Goal: Obtain resource: Download file/media

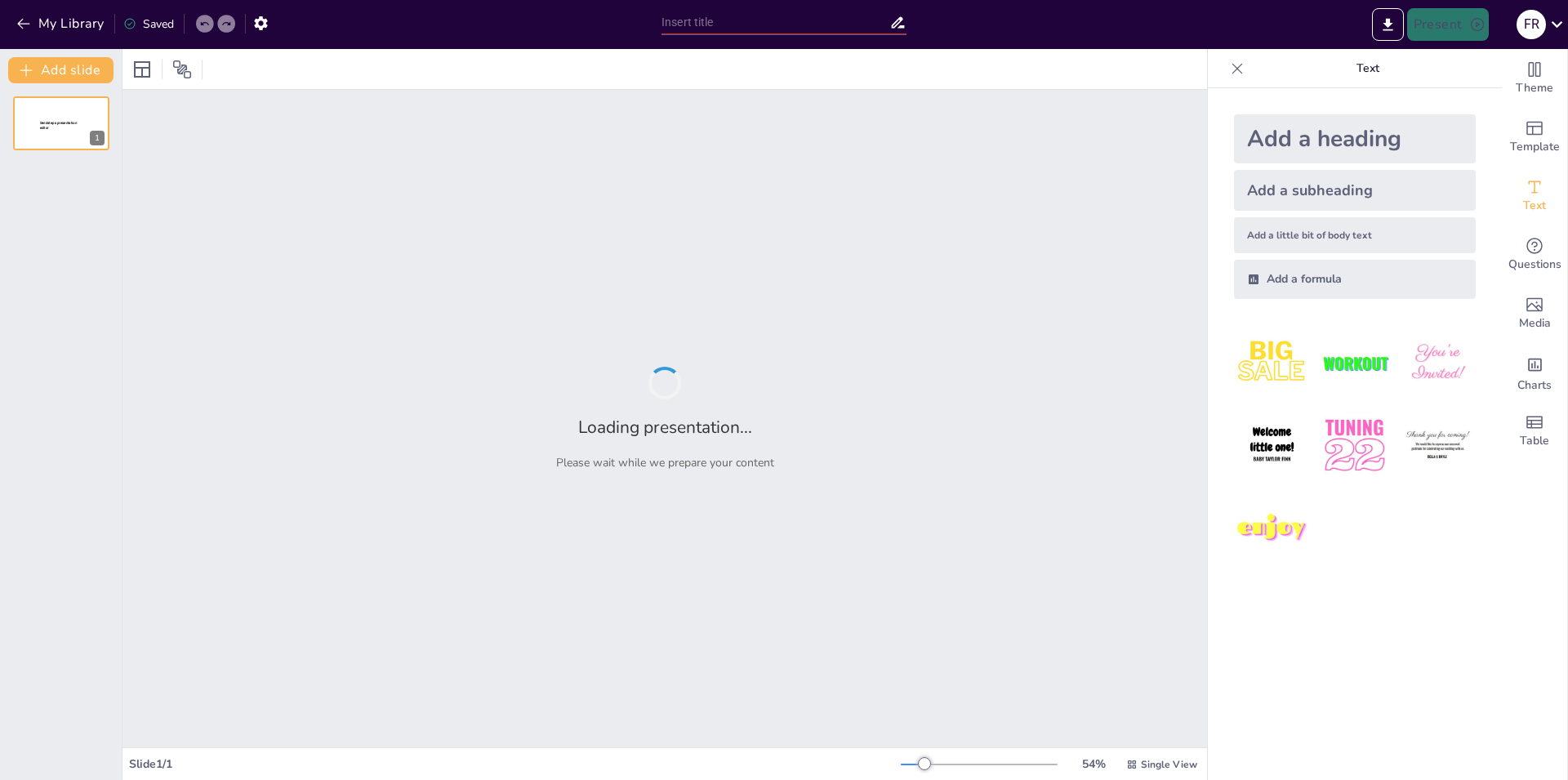
type input "Epidemiología: Definiciones Esenciales para la Salud Pública"
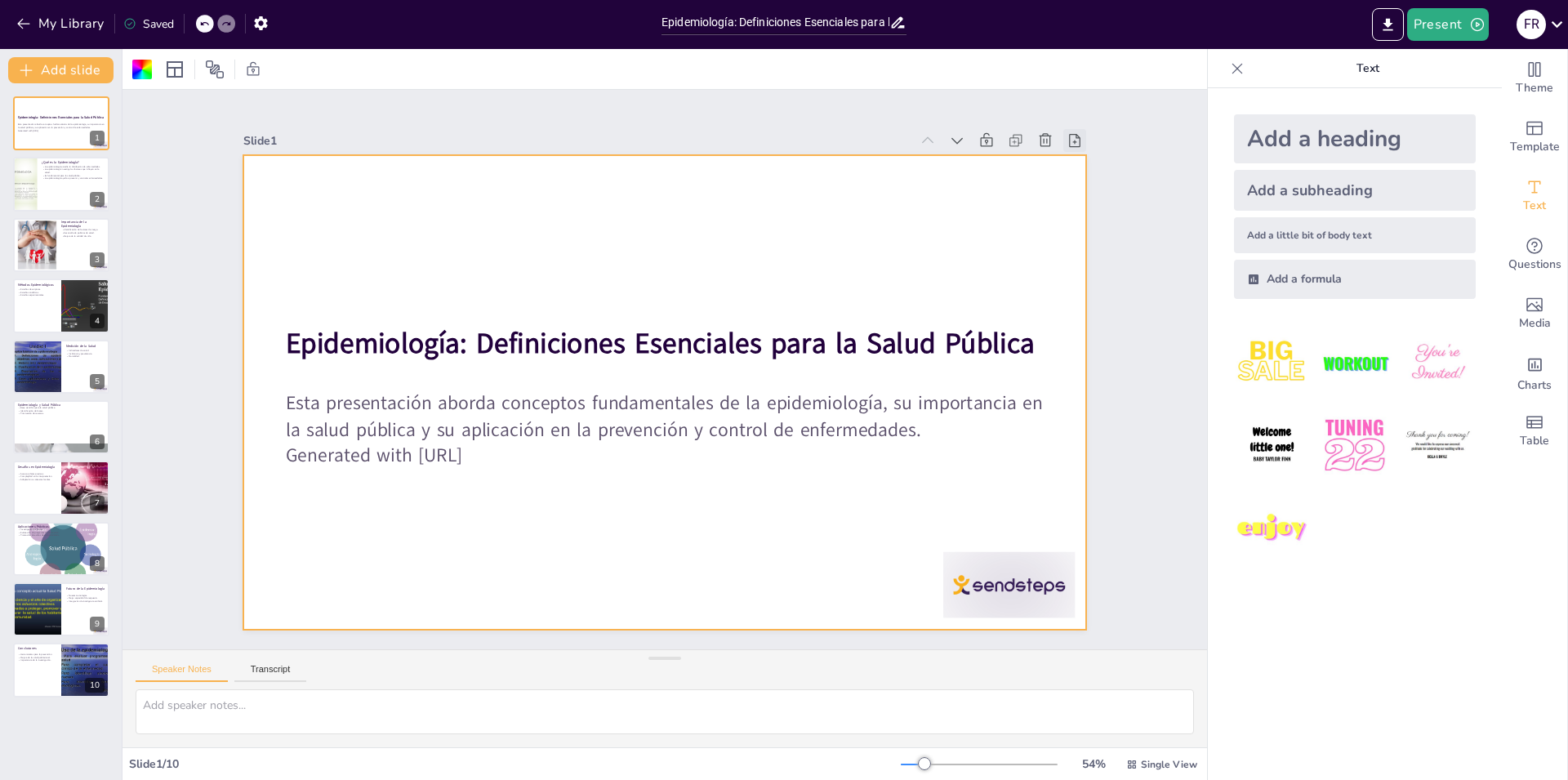
click at [1125, 319] on icon at bounding box center [1132, 327] width 16 height 17
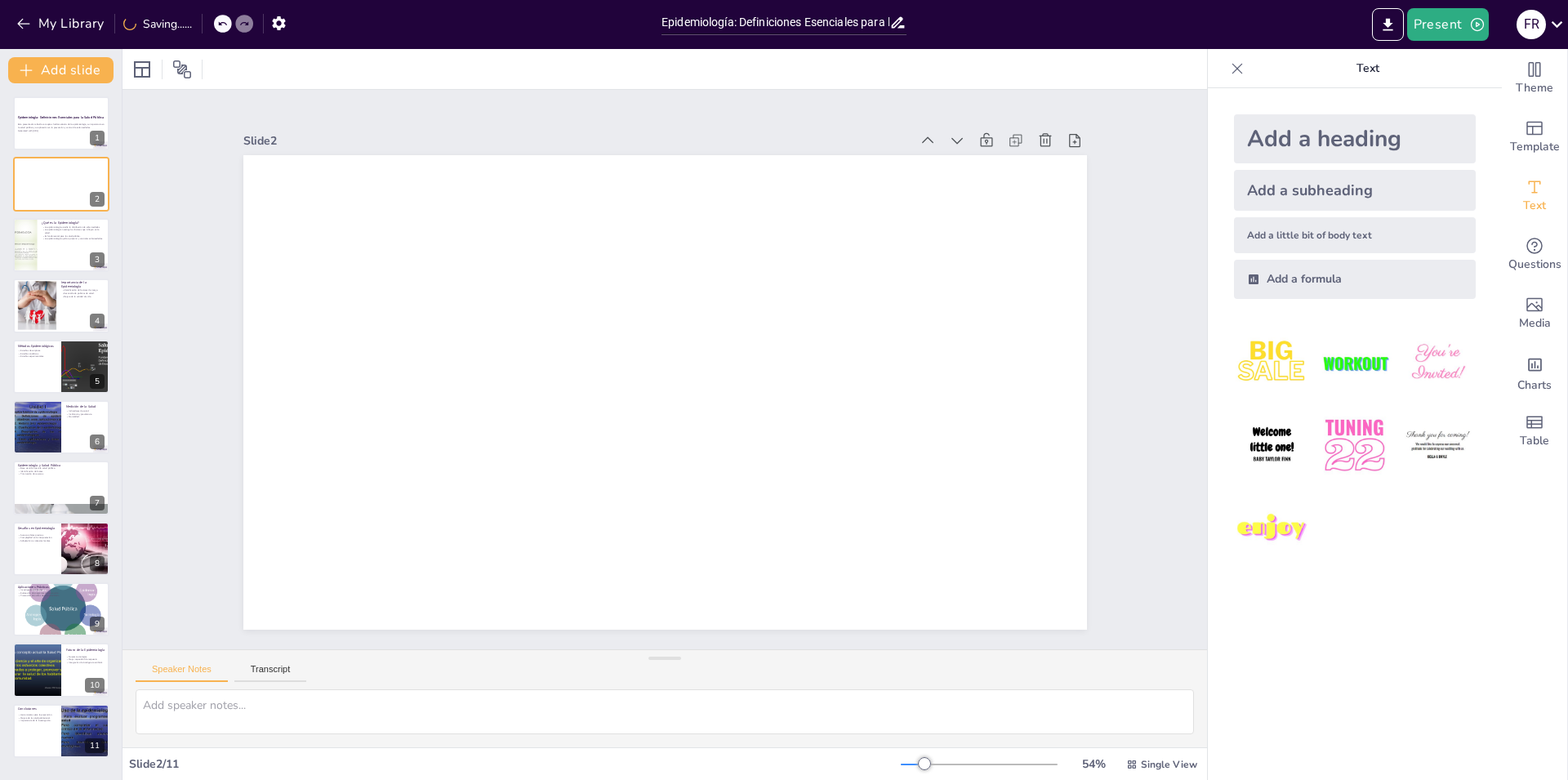
click at [238, 547] on icon at bounding box center [232, 555] width 13 height 15
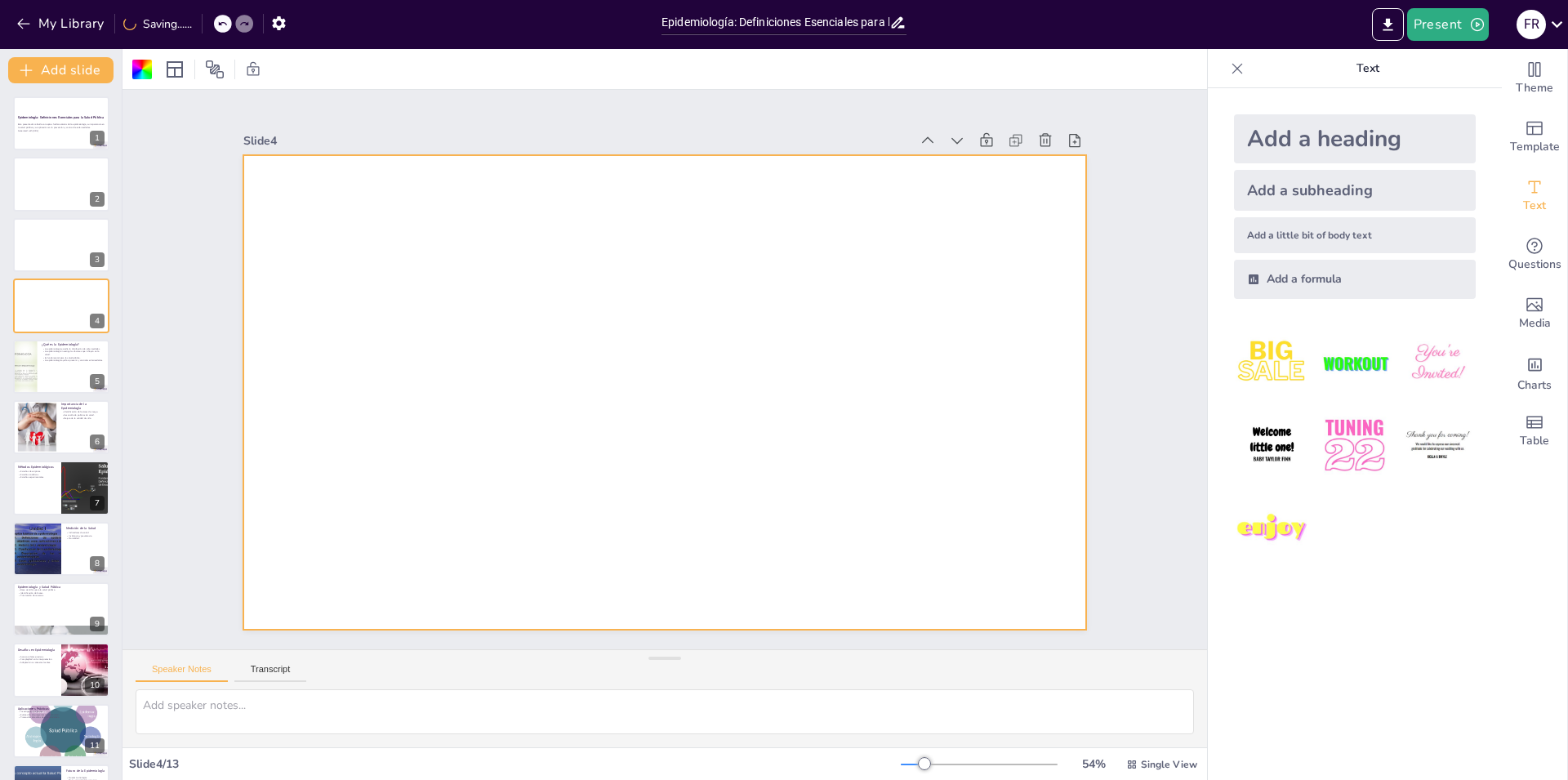
click at [0, 118] on div "Epidemiología: Definiciones Esenciales para la Salud Pública Esta presentación …" at bounding box center [60, 488] width 121 height 783
click at [72, 126] on p "Esta presentación aborda conceptos fundamentales de la epidemiología, su import…" at bounding box center [60, 126] width 88 height 6
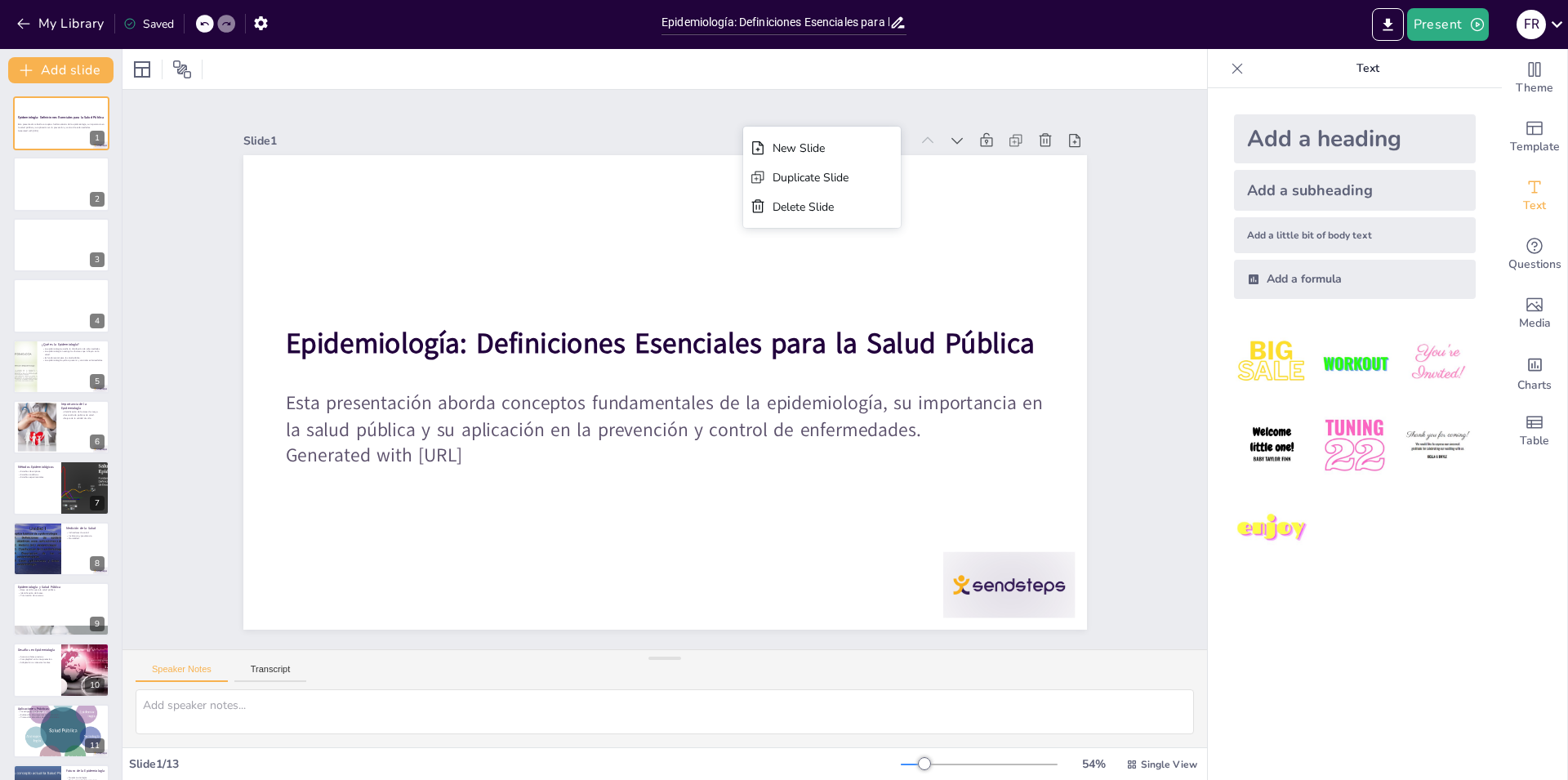
click at [1232, 69] on icon at bounding box center [1237, 68] width 11 height 11
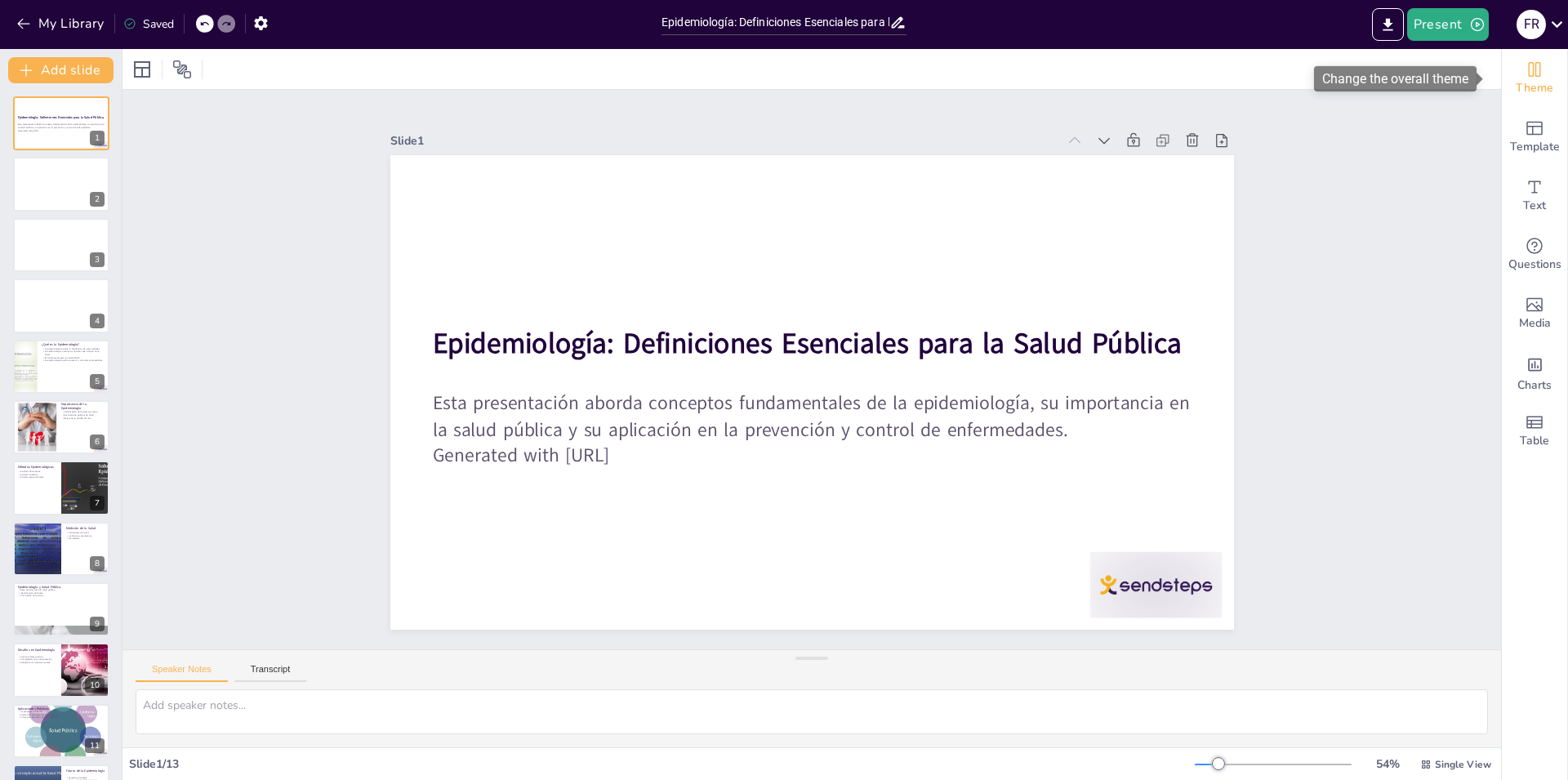
click at [1535, 83] on span "Theme" at bounding box center [1535, 88] width 38 height 18
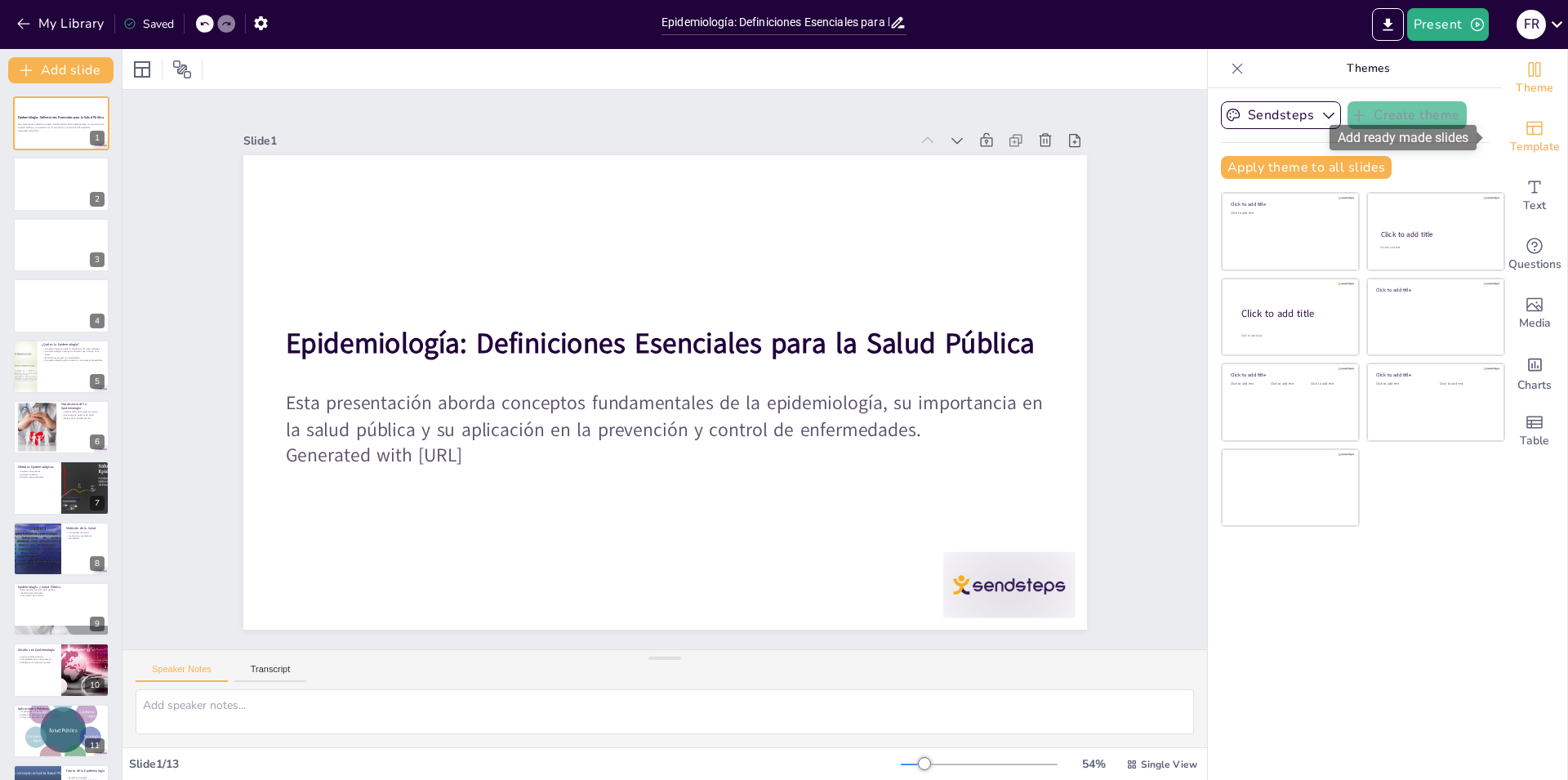
click at [1525, 119] on icon "Add ready made slides" at bounding box center [1534, 128] width 19 height 19
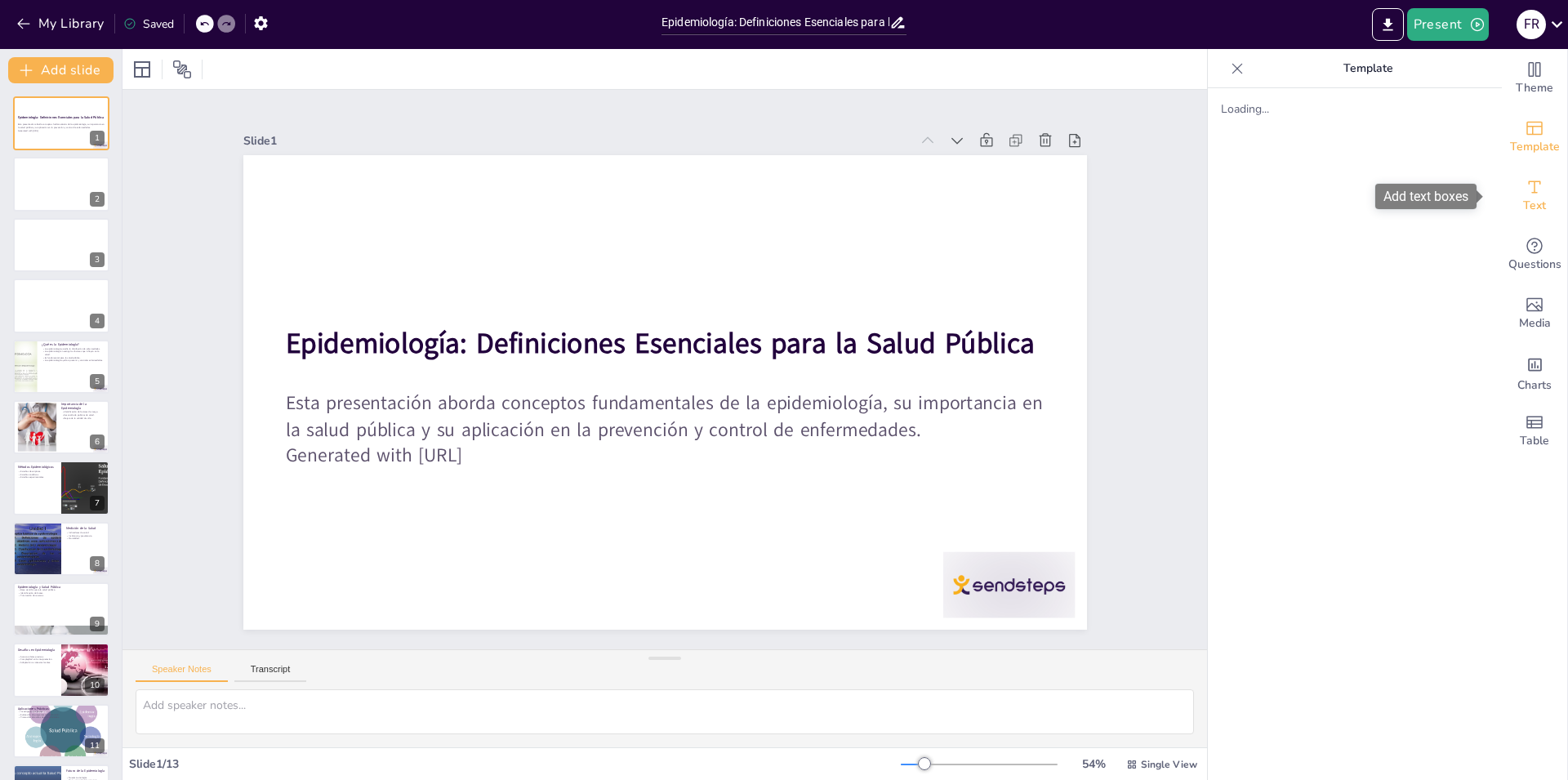
click at [1524, 172] on div "Text" at bounding box center [1535, 196] width 65 height 59
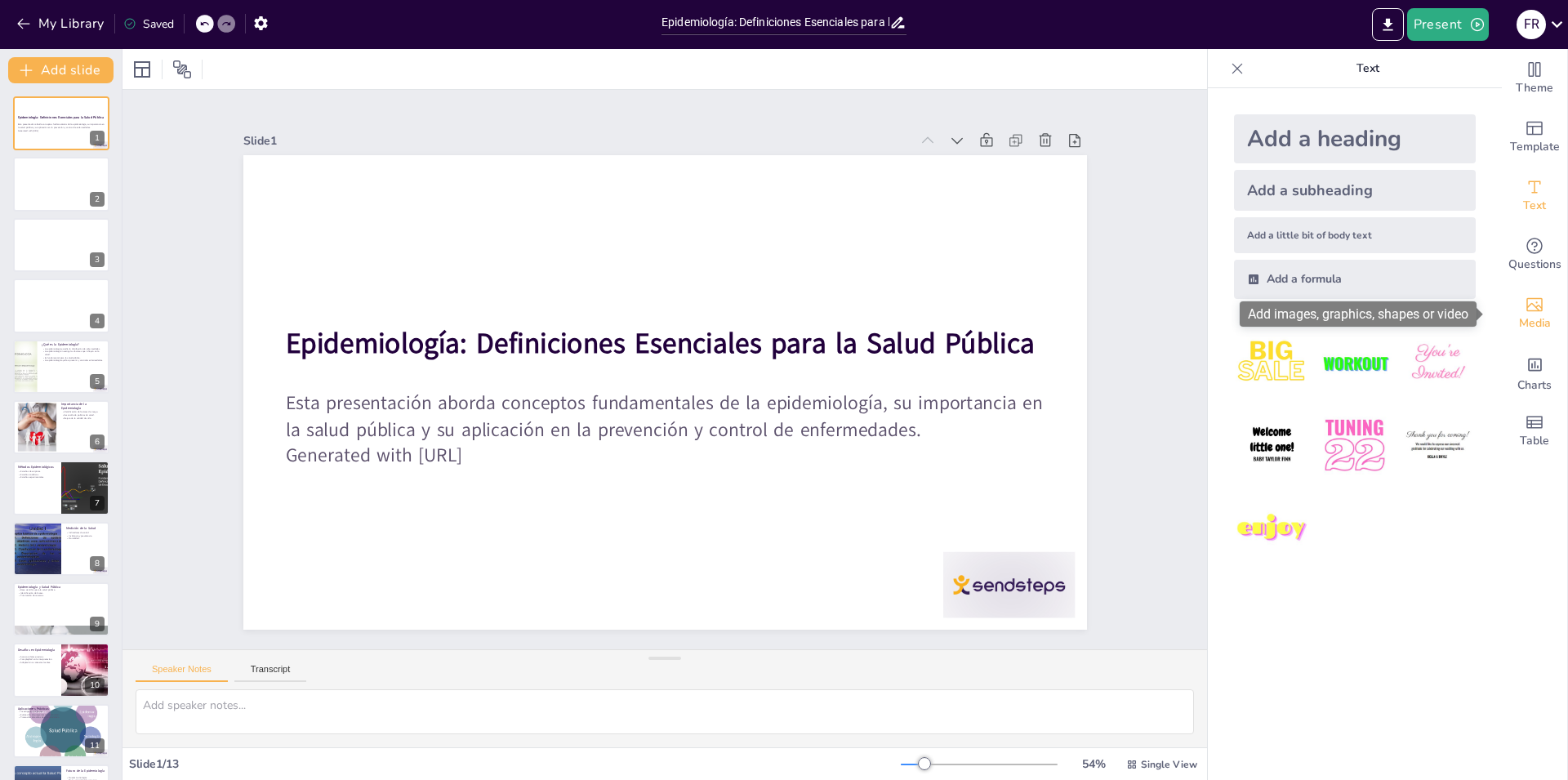
click at [1524, 313] on icon "Add images, graphics, shapes or video" at bounding box center [1534, 304] width 19 height 19
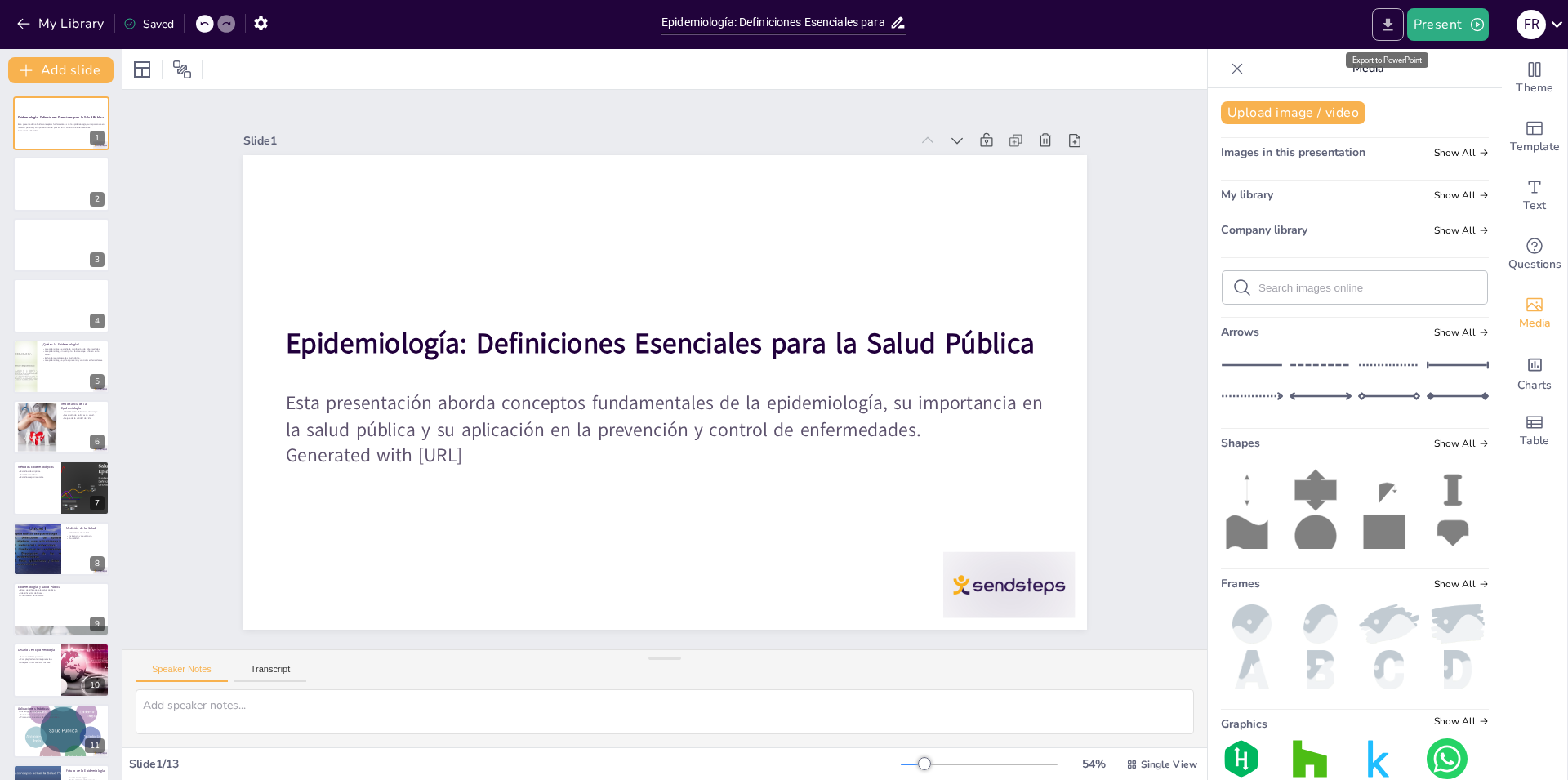
click at [1384, 26] on icon "Export to PowerPoint" at bounding box center [1388, 25] width 17 height 17
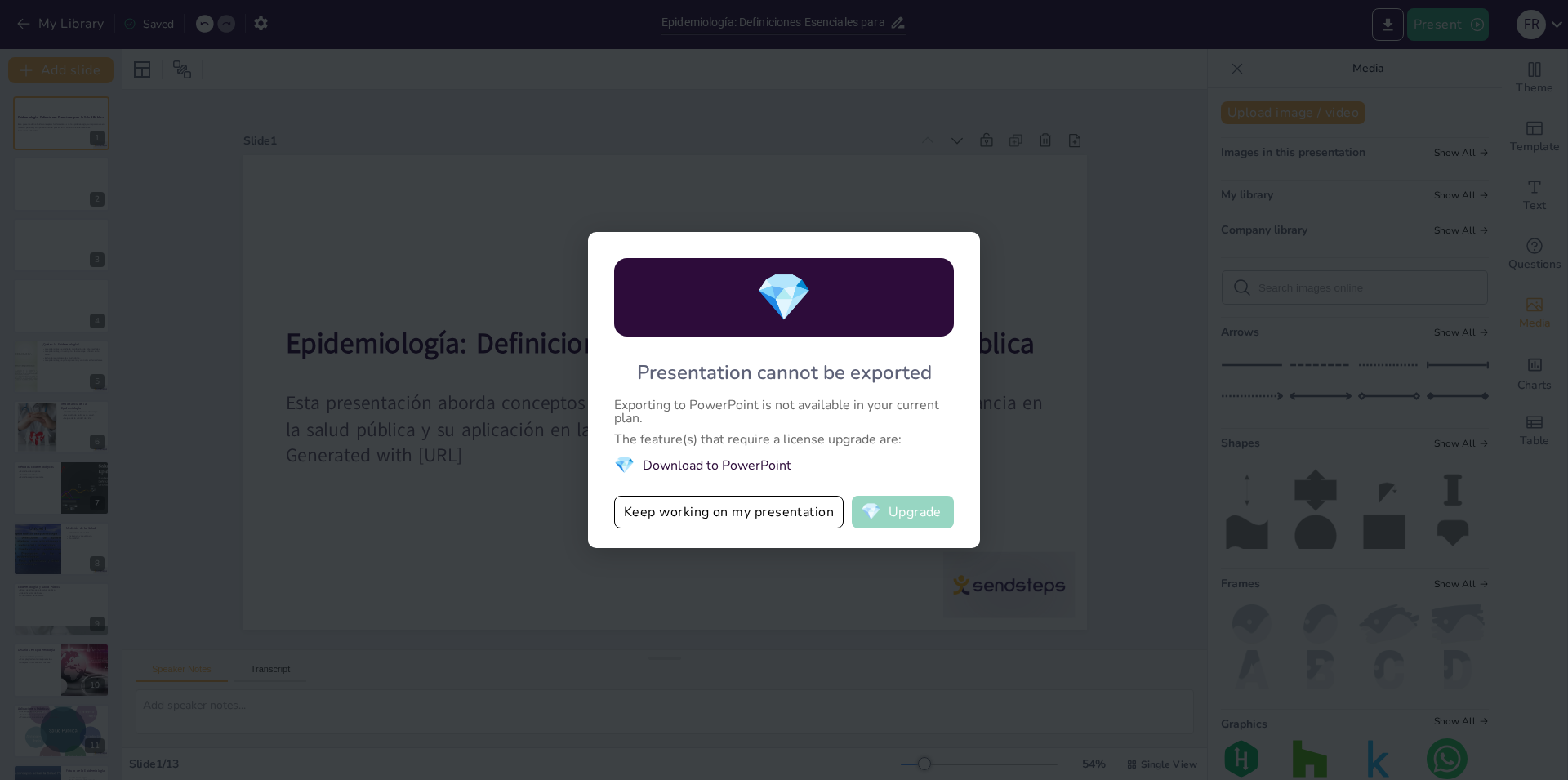
click at [890, 518] on button "💎 Upgrade" at bounding box center [903, 511] width 102 height 33
